Goal: Browse casually: Explore the website without a specific task or goal

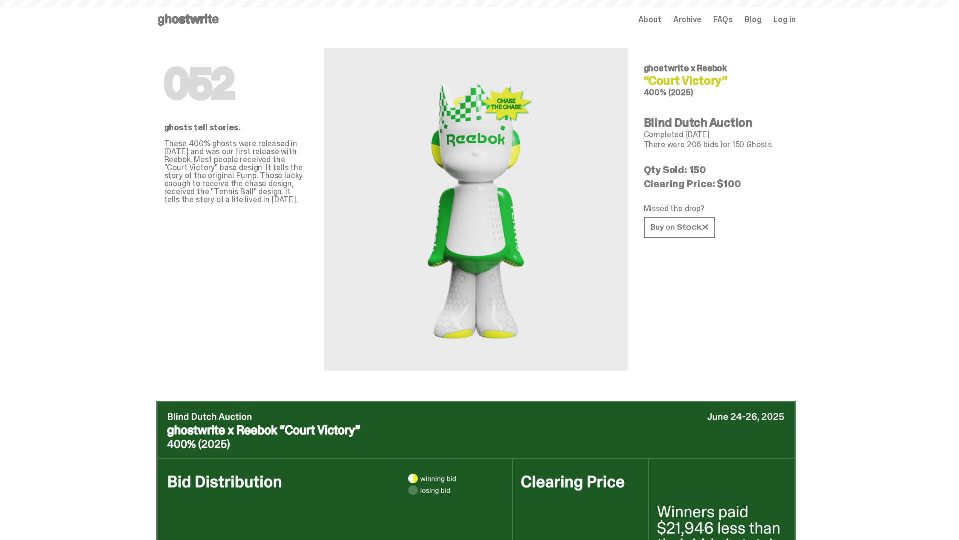
scroll to position [486, 0]
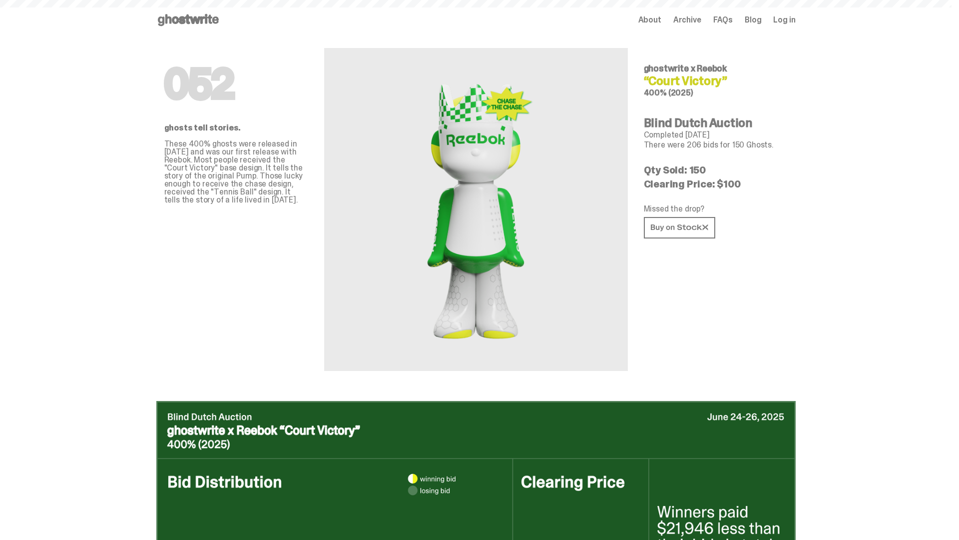
scroll to position [486, 0]
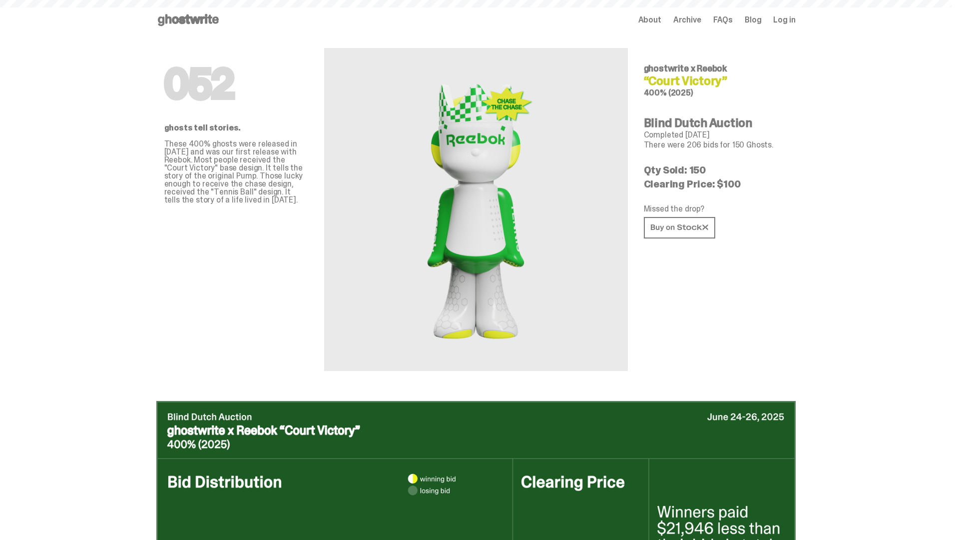
scroll to position [1673, 0]
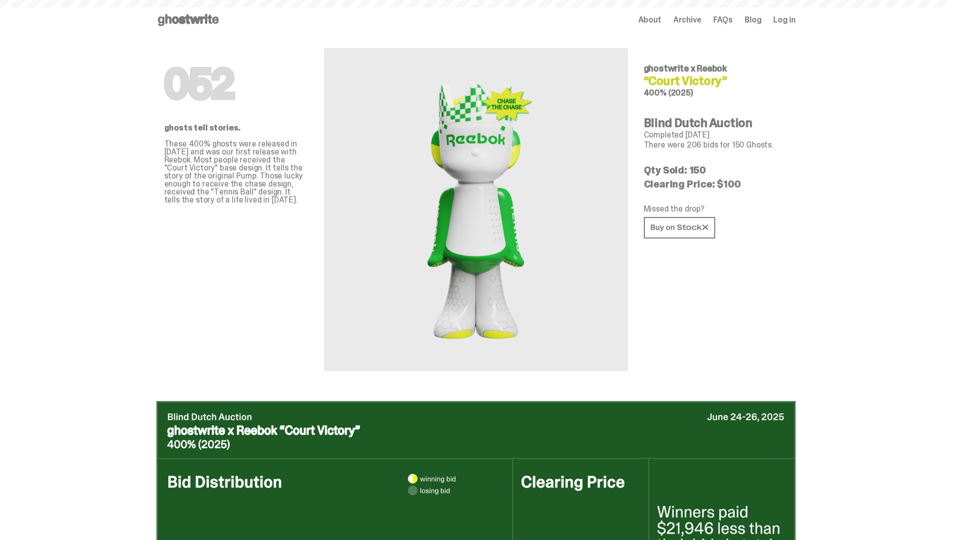
scroll to position [1673, 0]
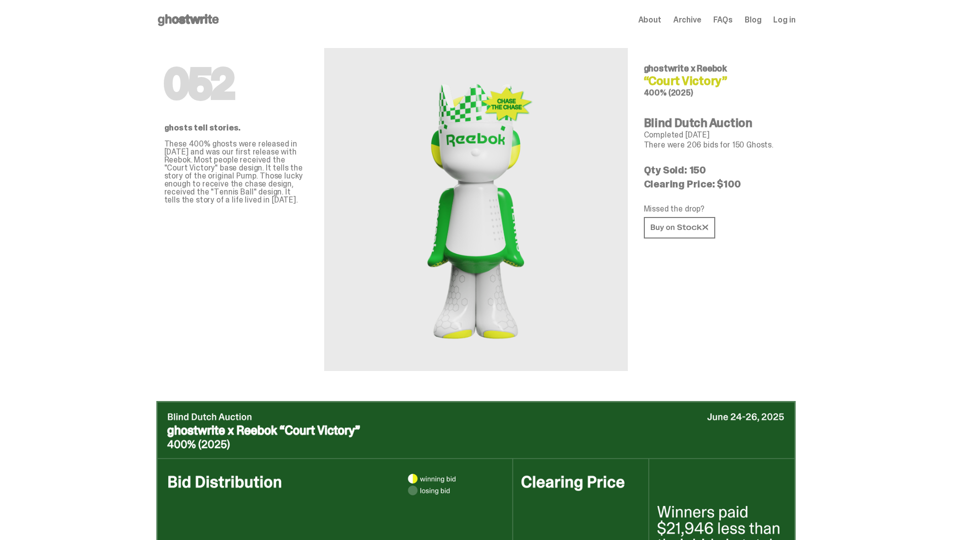
scroll to position [1673, 0]
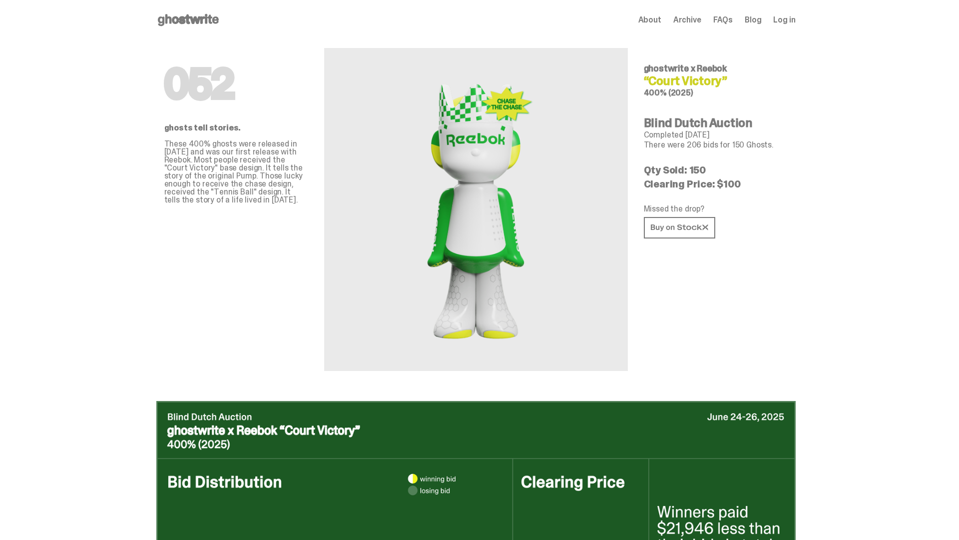
scroll to position [1673, 0]
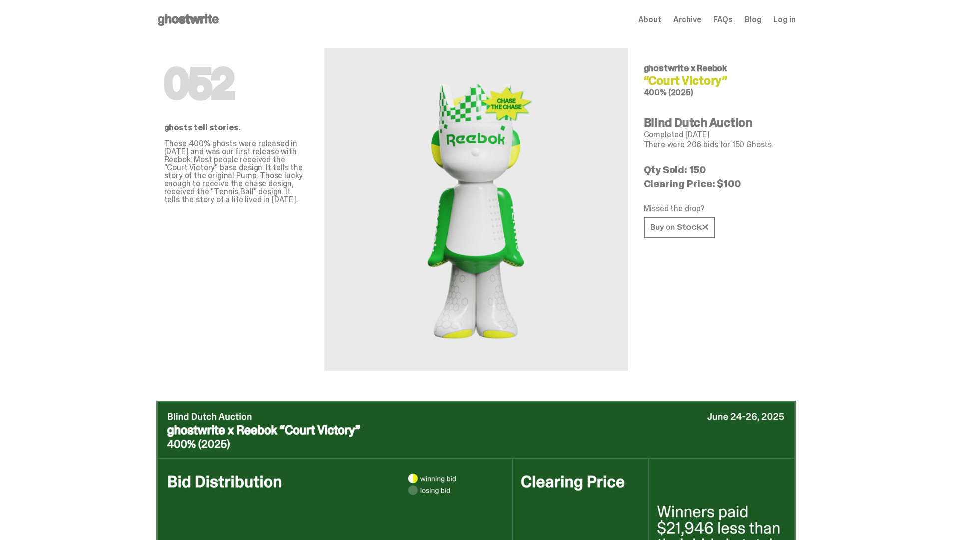
scroll to position [1673, 0]
